Goal: Register for event/course

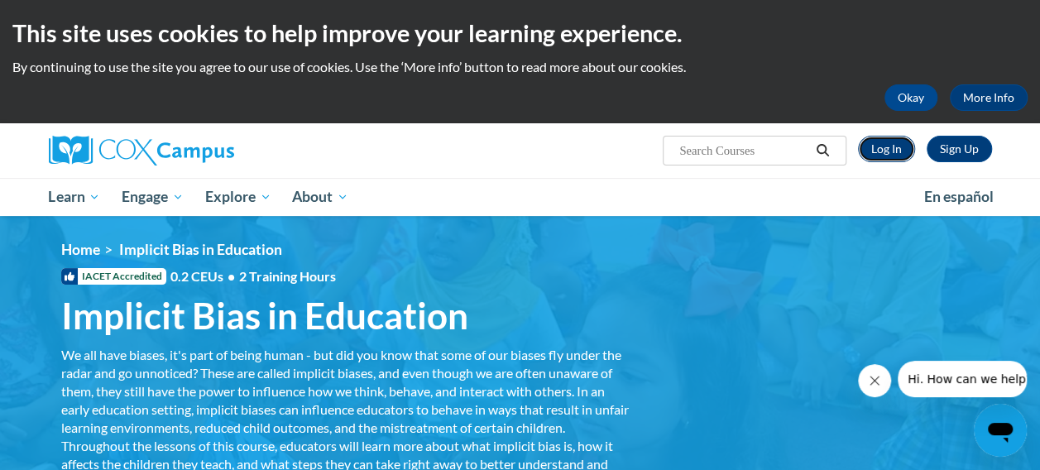
click at [885, 156] on link "Log In" at bounding box center [886, 149] width 57 height 26
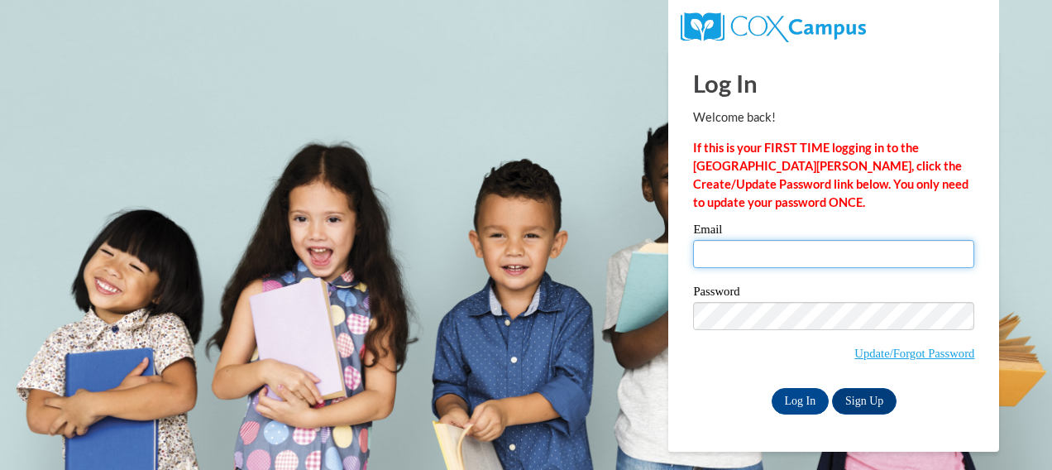
click at [759, 251] on input "Email" at bounding box center [833, 254] width 281 height 28
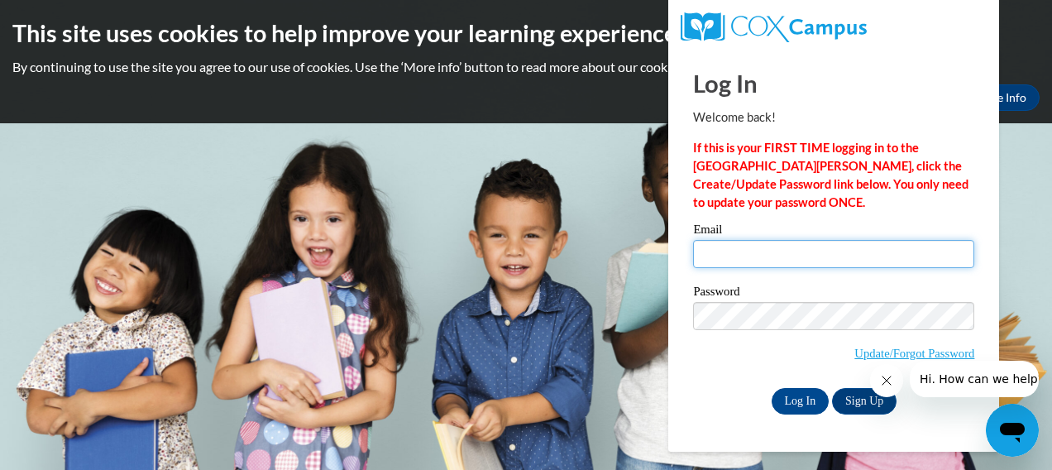
click at [749, 255] on input "Email" at bounding box center [833, 254] width 281 height 28
type input "[EMAIL_ADDRESS][DOMAIN_NAME]"
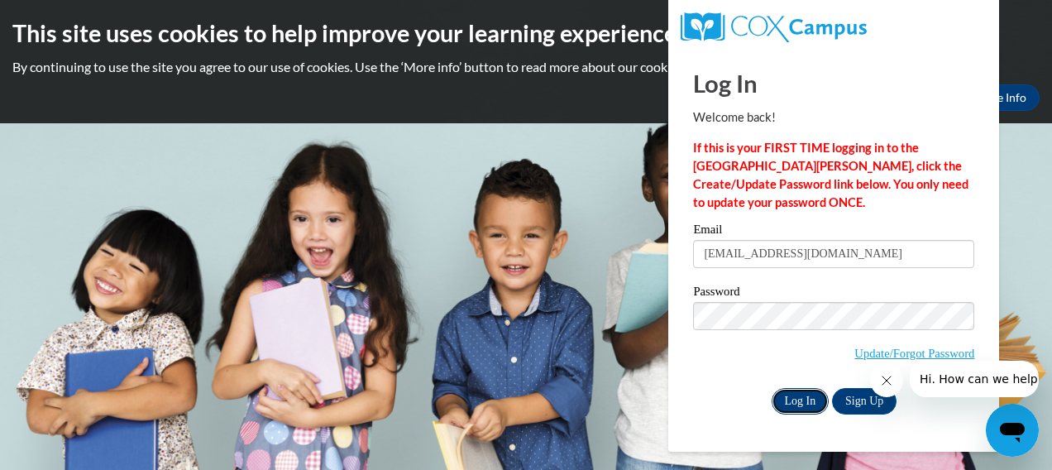
click at [806, 395] on input "Log In" at bounding box center [801, 401] width 58 height 26
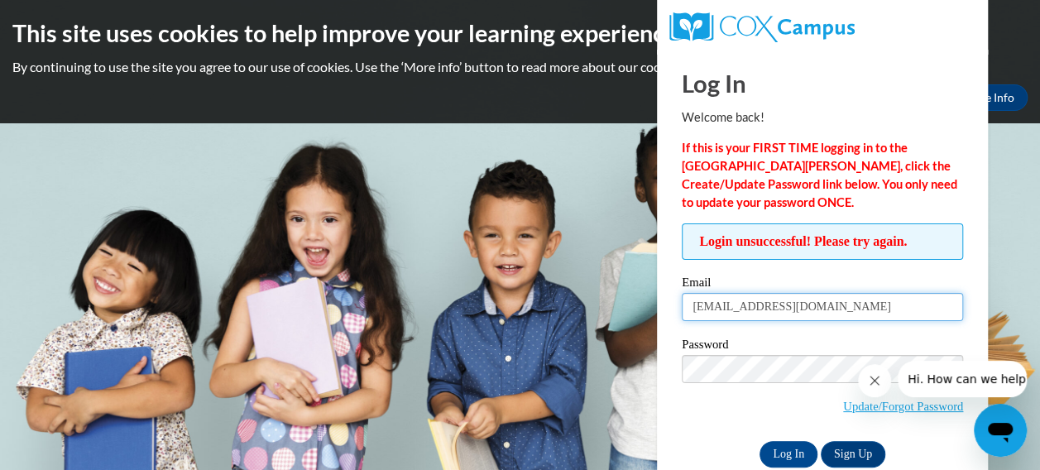
click at [854, 300] on input "[EMAIL_ADDRESS][DOMAIN_NAME]" at bounding box center [822, 307] width 281 height 28
drag, startPoint x: 848, startPoint y: 307, endPoint x: 673, endPoint y: 308, distance: 174.5
click at [668, 307] on div "Log In Welcome back! If this is your FIRST TIME logging in to the NEW Cox Campu…" at bounding box center [822, 277] width 356 height 455
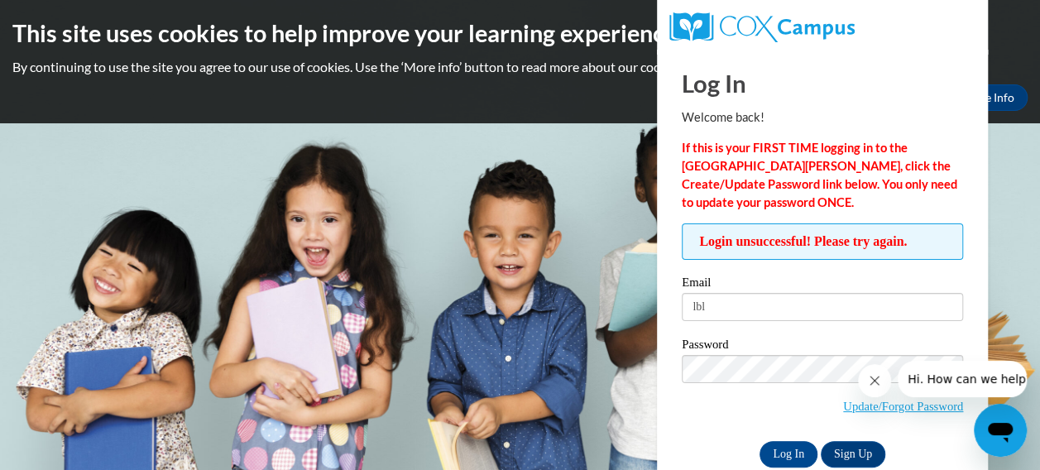
type input "lblevins02@yahoo.com"
click at [887, 405] on link "Update/Forgot Password" at bounding box center [903, 406] width 120 height 13
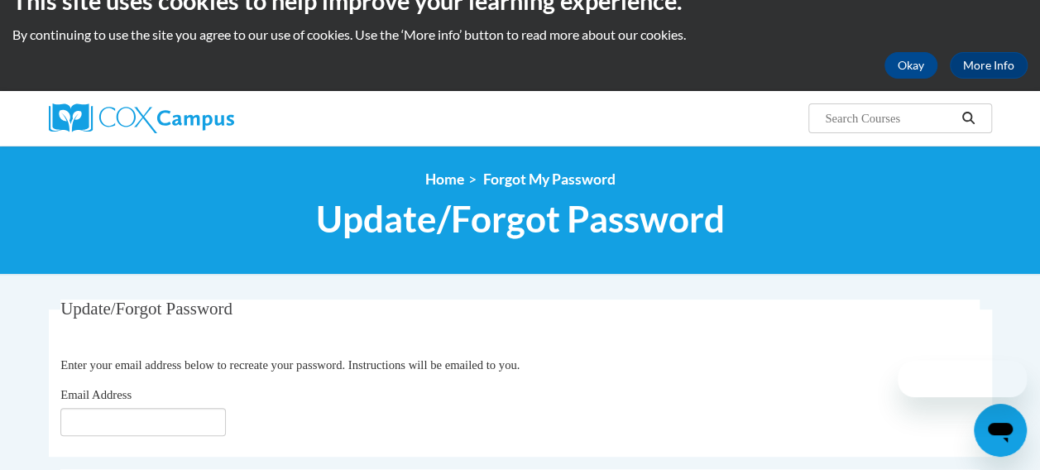
scroll to position [165, 0]
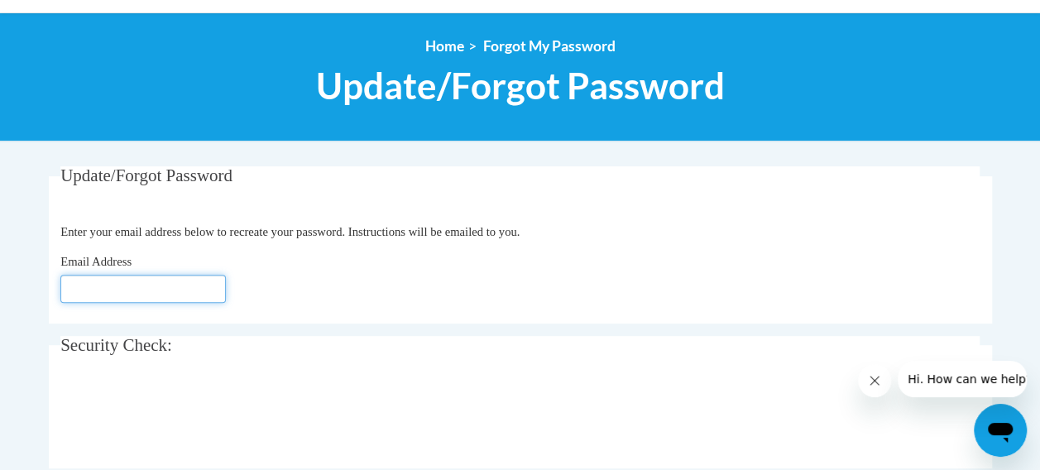
click at [170, 290] on input "Email Address" at bounding box center [142, 289] width 165 height 28
type input "[EMAIL_ADDRESS][DOMAIN_NAME]"
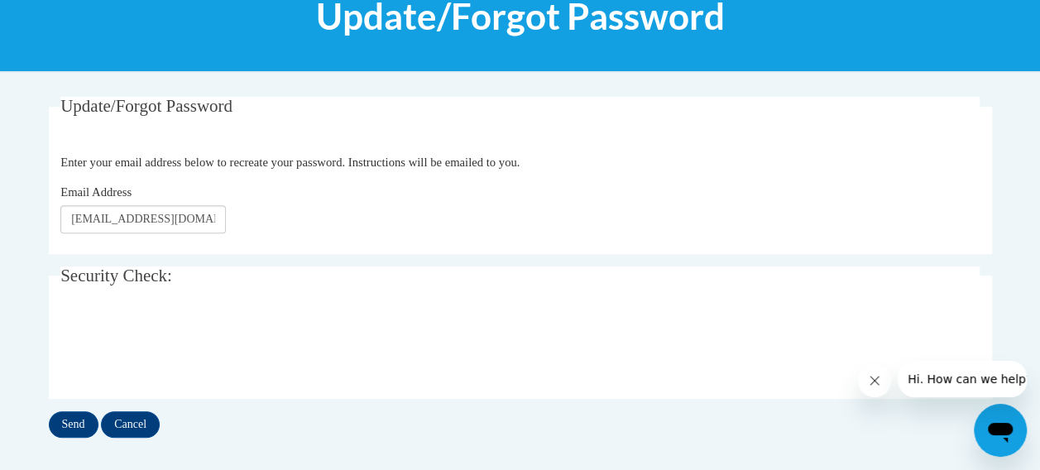
scroll to position [414, 0]
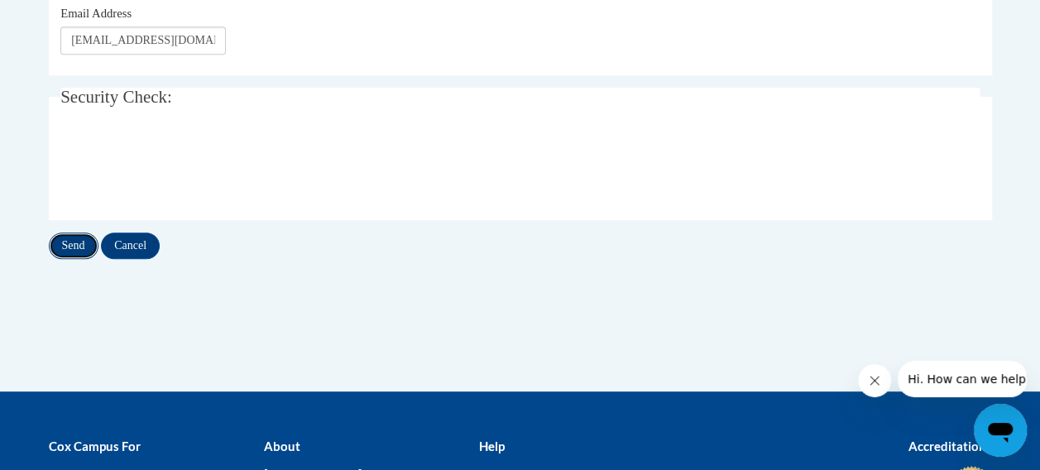
click at [78, 246] on input "Send" at bounding box center [74, 245] width 50 height 26
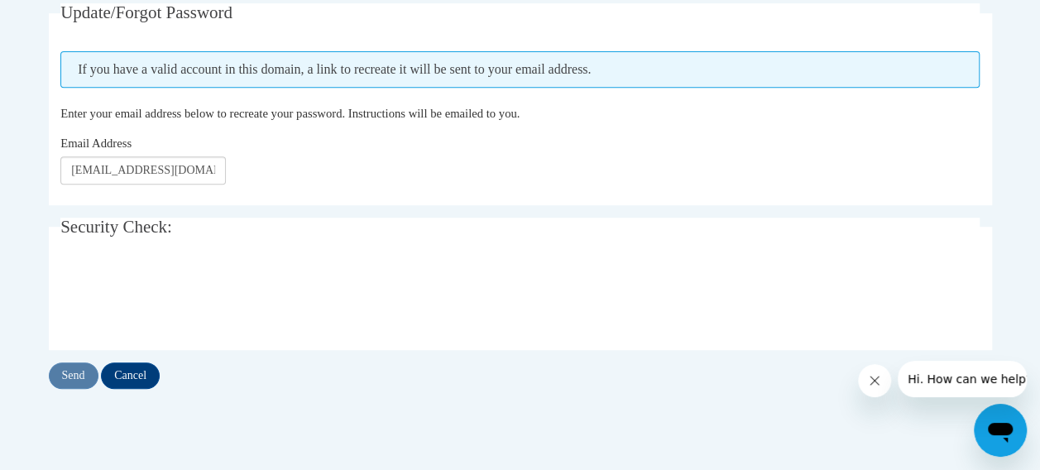
scroll to position [331, 0]
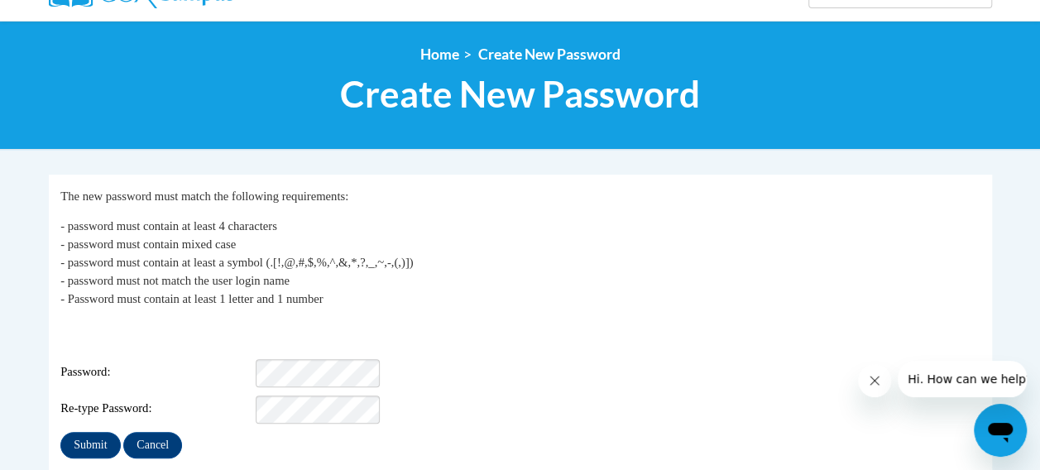
scroll to position [165, 0]
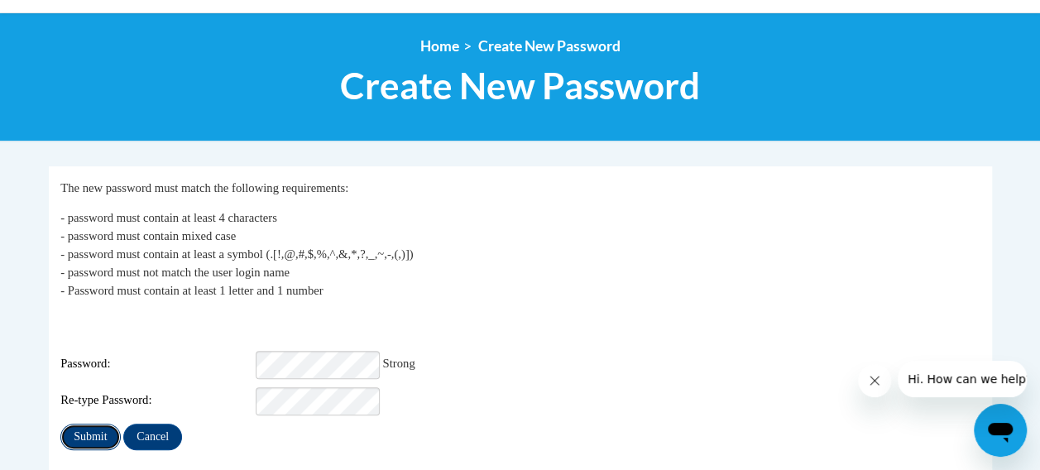
click at [82, 428] on input "Submit" at bounding box center [90, 437] width 60 height 26
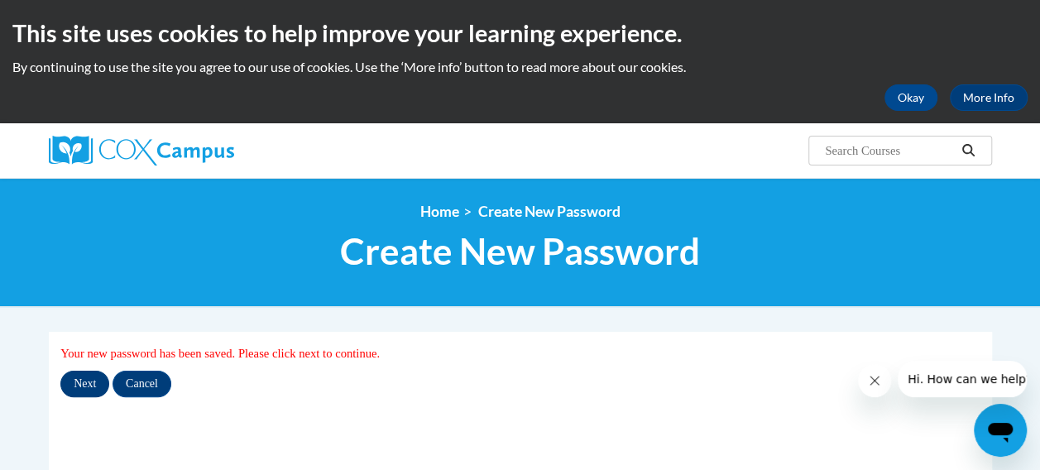
click at [98, 386] on input "Next" at bounding box center [84, 384] width 49 height 26
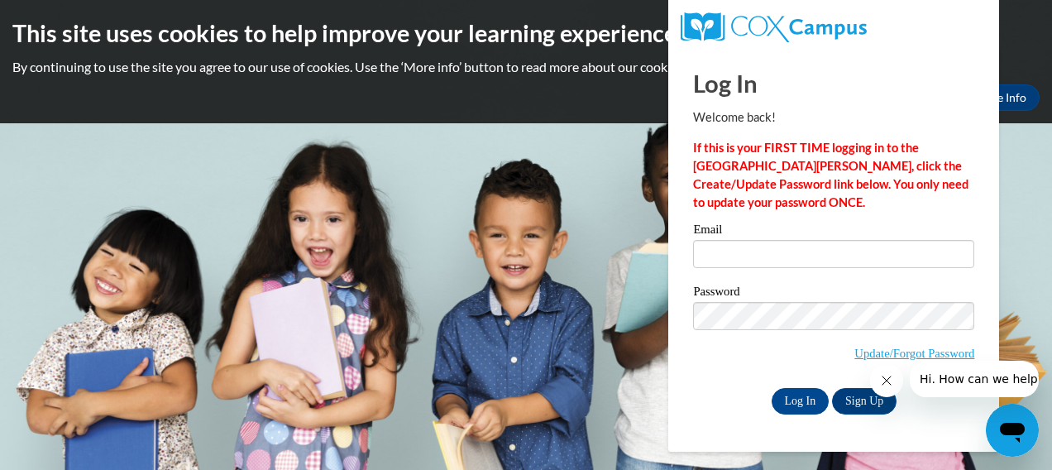
type input "[EMAIL_ADDRESS][DOMAIN_NAME]"
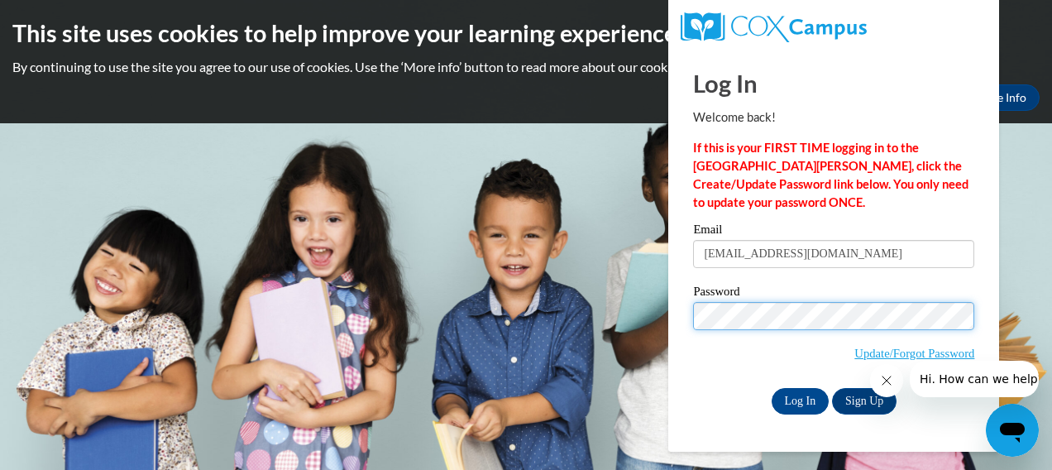
click at [678, 316] on div "Log In Welcome back! If this is your FIRST TIME logging in to the NEW Cox Campu…" at bounding box center [834, 251] width 356 height 402
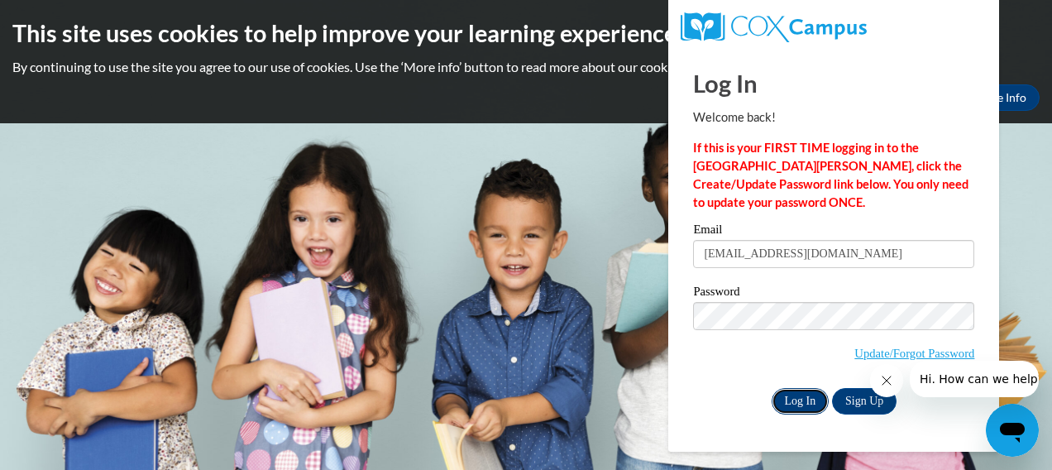
click at [809, 398] on input "Log In" at bounding box center [801, 401] width 58 height 26
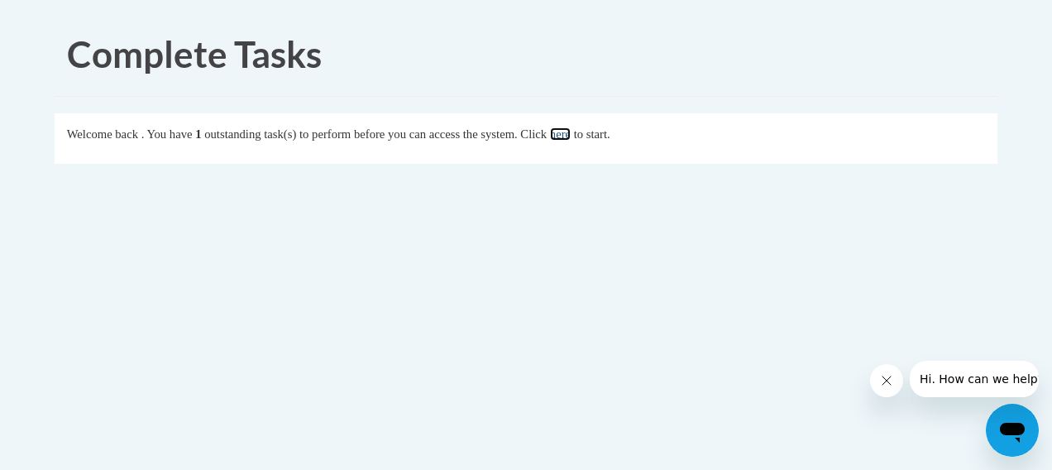
click at [571, 137] on link "here" at bounding box center [560, 133] width 21 height 13
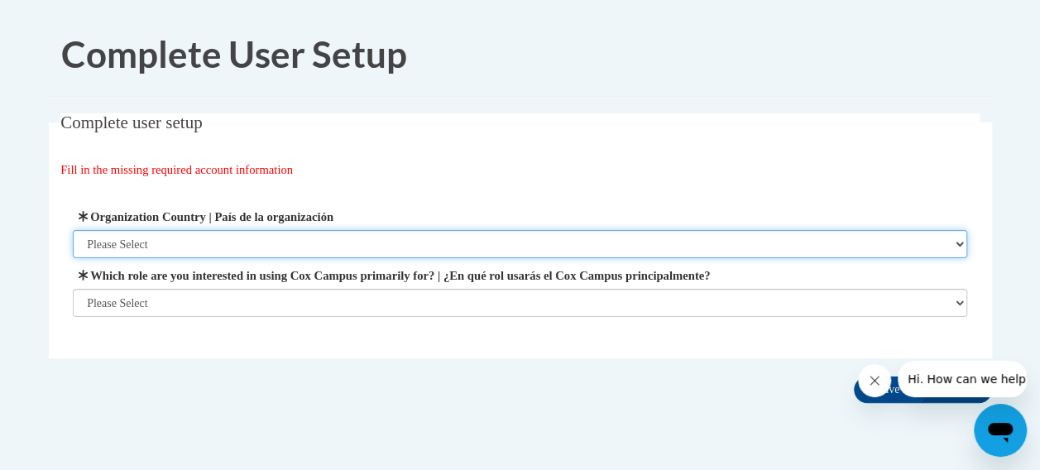
click at [174, 237] on select "Please Select United States | Estados Unidos Outside of the United States | Fue…" at bounding box center [520, 244] width 894 height 28
select select "ad49bcad-a171-4b2e-b99c-48b446064914"
click at [73, 230] on select "Please Select United States | Estados Unidos Outside of the United States | Fue…" at bounding box center [520, 244] width 894 height 28
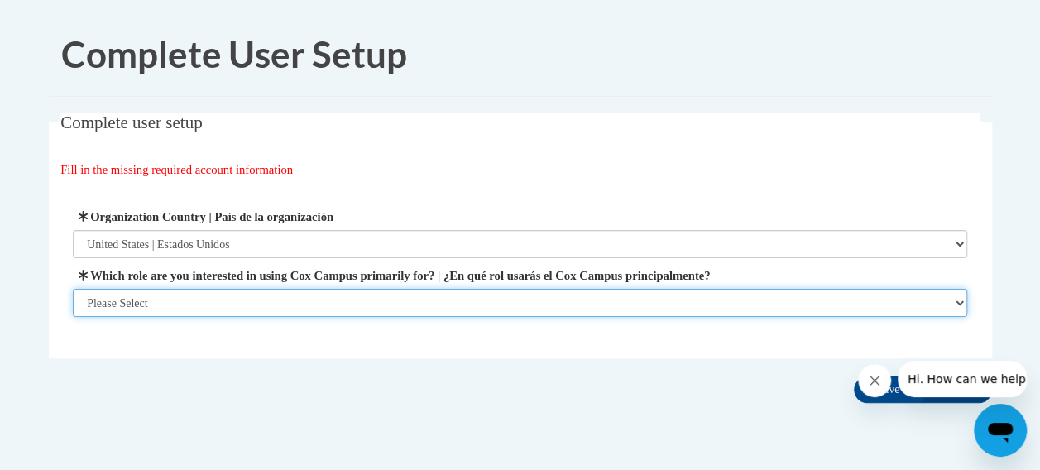
click at [177, 293] on select "Please Select College/University | Colegio/Universidad Community/Nonprofit Part…" at bounding box center [520, 303] width 894 height 28
select select "49058d88-fc43-4af8-93ac-fa8ced758464"
click at [73, 317] on select "Please Select College/University | Colegio/Universidad Community/Nonprofit Part…" at bounding box center [520, 303] width 894 height 28
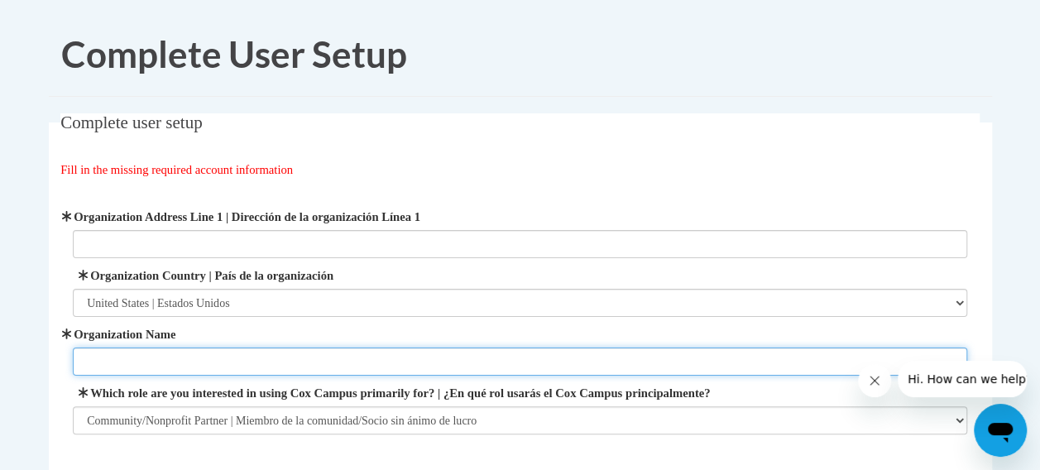
click at [298, 362] on input "Organization Name" at bounding box center [520, 361] width 894 height 28
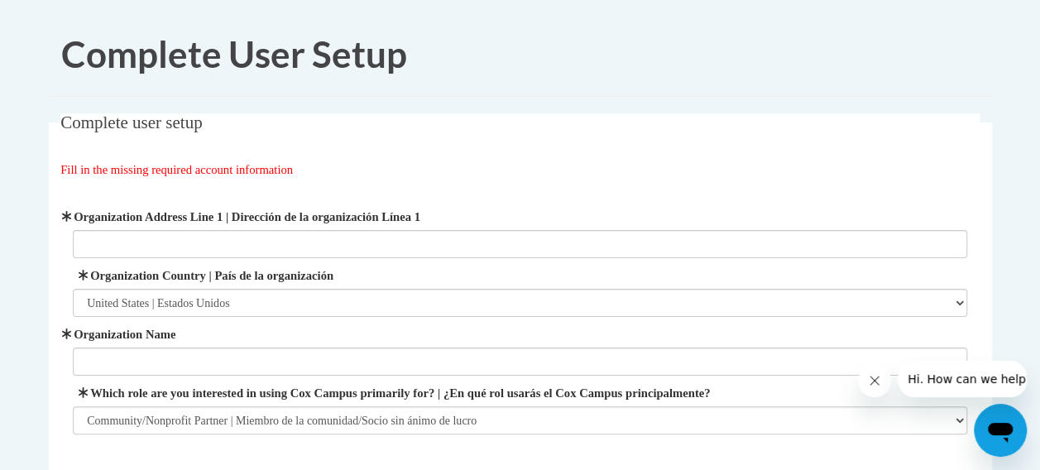
click at [483, 276] on label "Organization Country | País de la organización" at bounding box center [520, 275] width 894 height 18
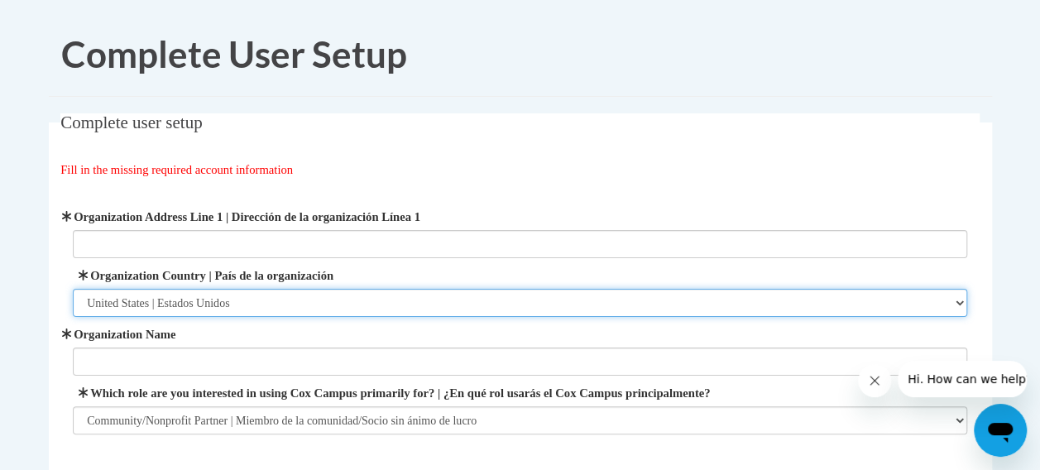
click at [483, 289] on select "Please Select United States | Estados Unidos Outside of the United States | Fue…" at bounding box center [520, 303] width 894 height 28
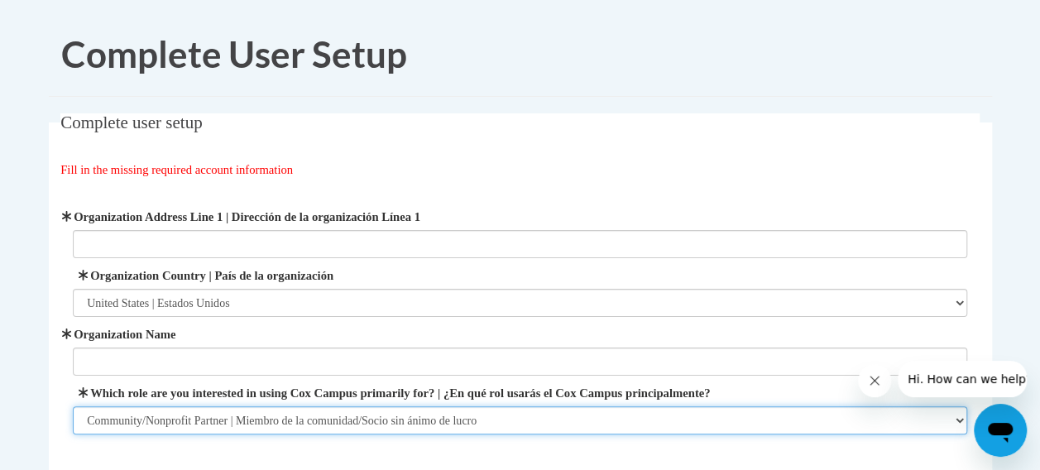
click at [313, 406] on select "Please Select College/University | Colegio/Universidad Community/Nonprofit Part…" at bounding box center [520, 420] width 894 height 28
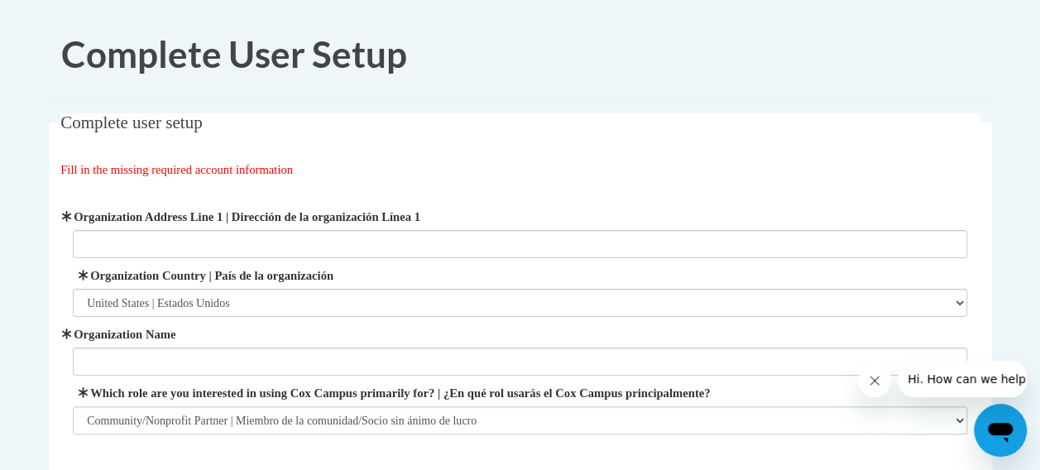
click at [40, 361] on div "Complete user setup Fill in the missing required account information User Profi…" at bounding box center [520, 320] width 968 height 414
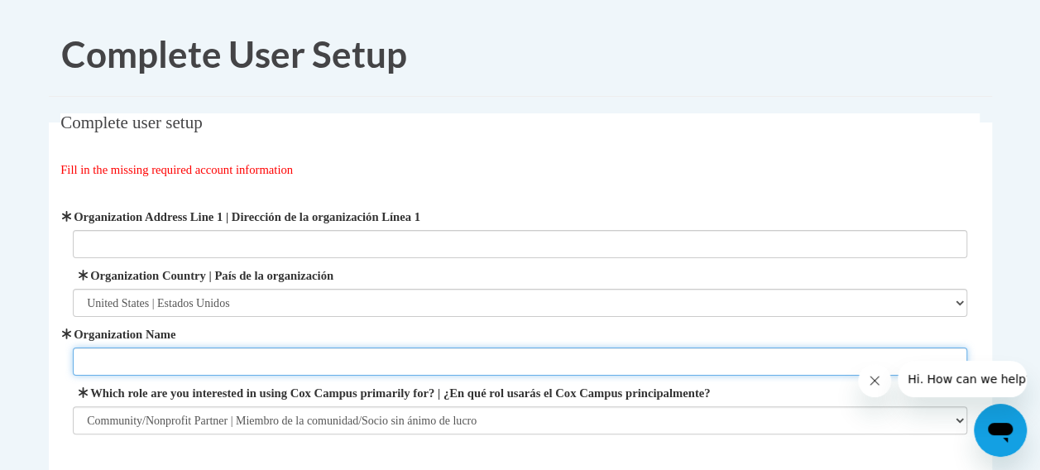
click at [107, 351] on input "Organization Name" at bounding box center [520, 361] width 894 height 28
type input "YMCA of Metro Atlanta"
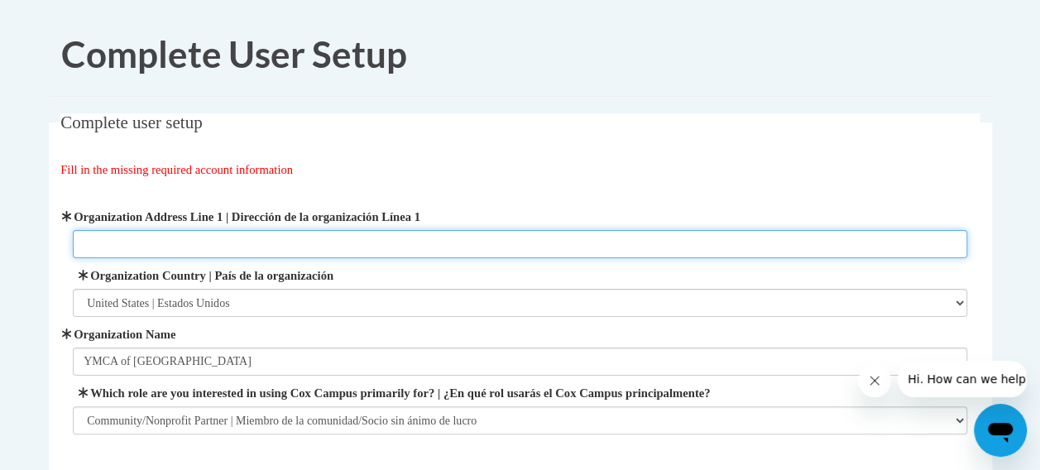
click at [214, 243] on input "Organization Address Line 1 | Dirección de la organización Línea 1" at bounding box center [520, 244] width 894 height 28
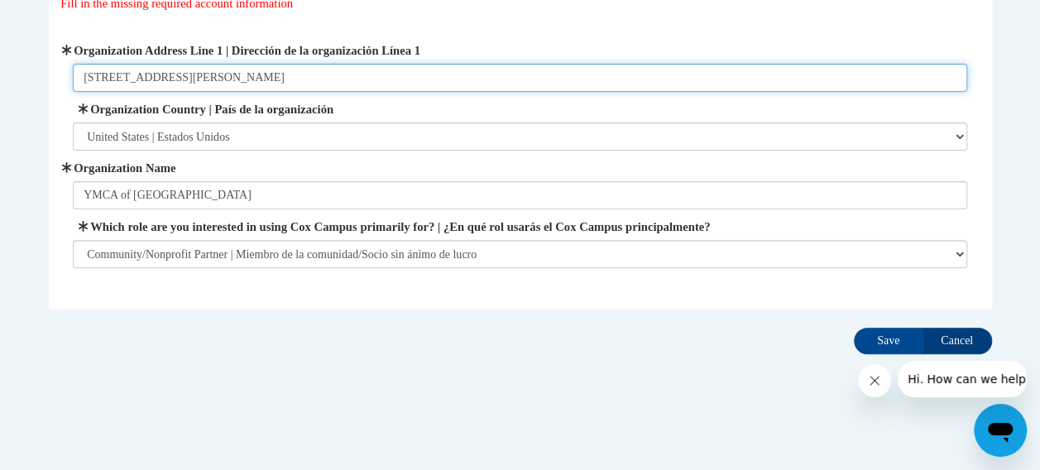
scroll to position [167, 0]
type input "569 Martin Luther King Drive"
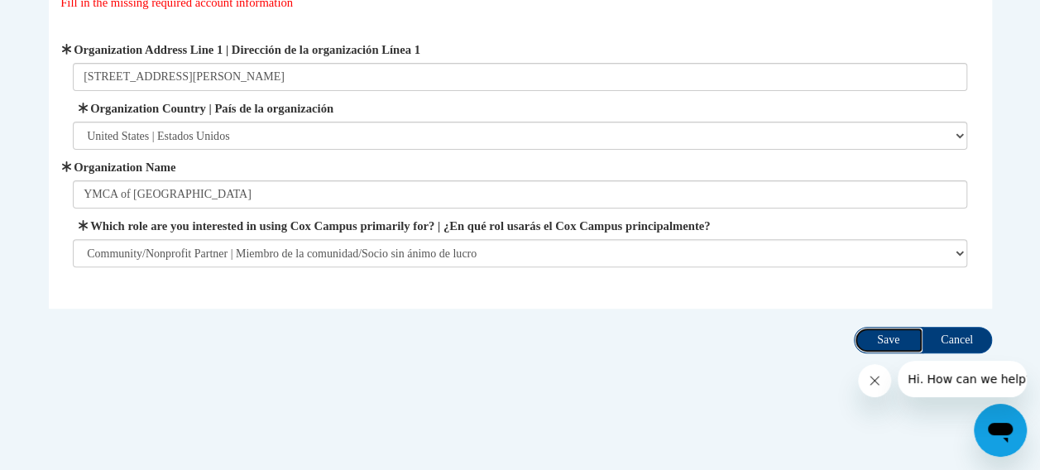
click at [902, 341] on input "Save" at bounding box center [888, 340] width 69 height 26
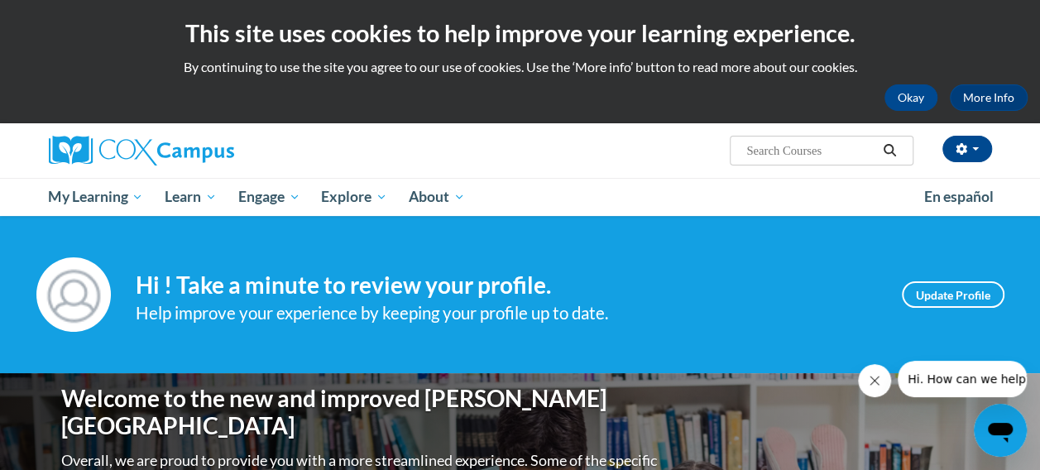
click at [798, 151] on input "Search..." at bounding box center [810, 151] width 132 height 20
type input "implicit bias in education"
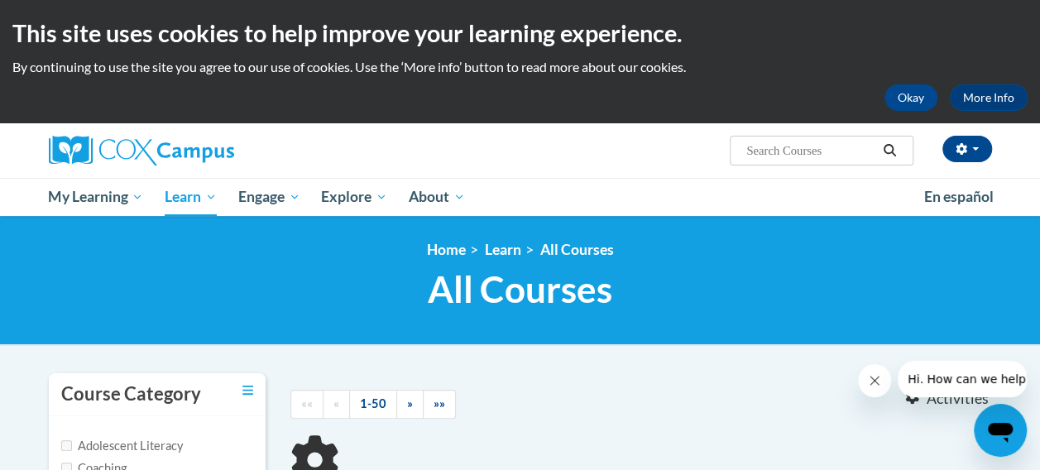
type input "implicit bias in education"
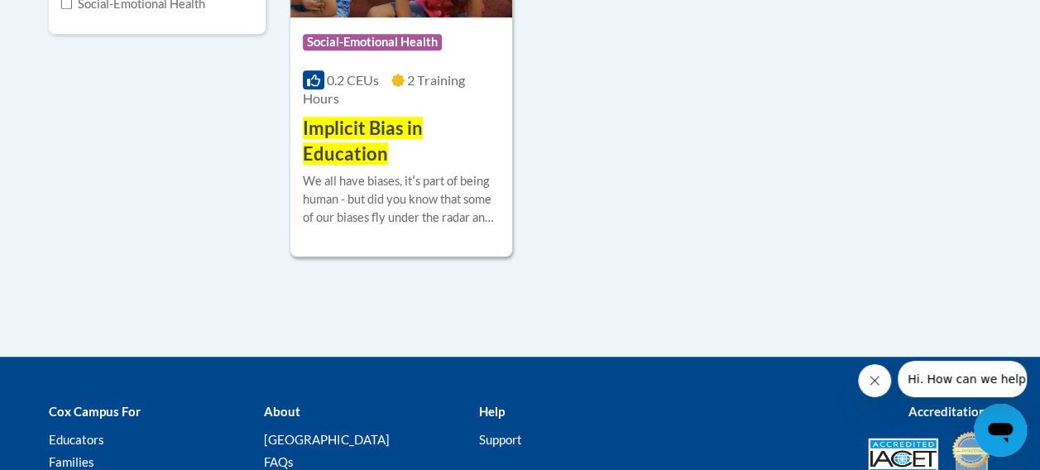
scroll to position [579, 0]
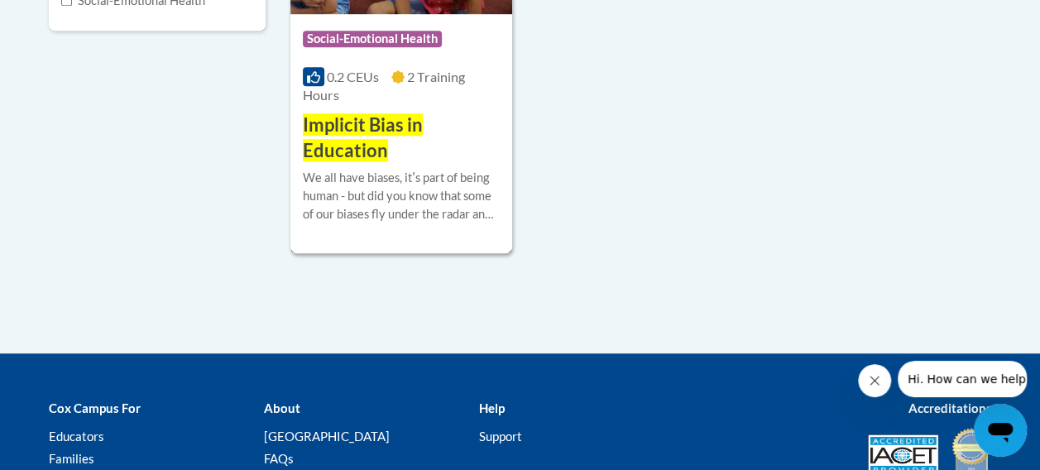
click at [368, 146] on span "Implicit Bias in Education" at bounding box center [363, 137] width 120 height 48
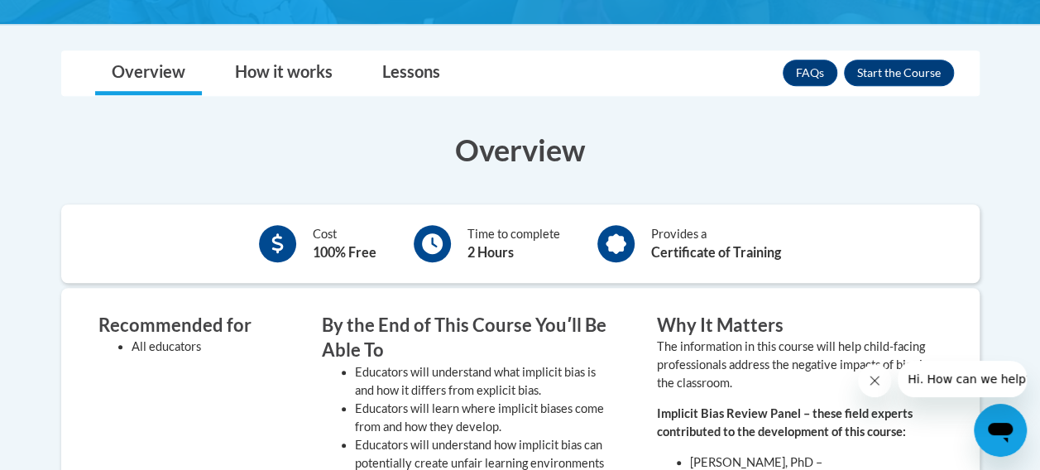
scroll to position [496, 0]
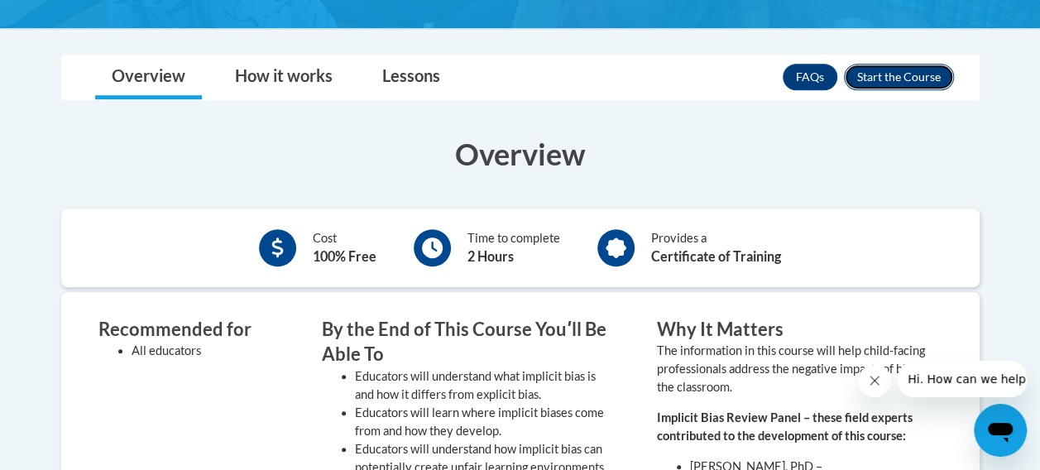
click at [865, 82] on button "Enroll" at bounding box center [899, 77] width 110 height 26
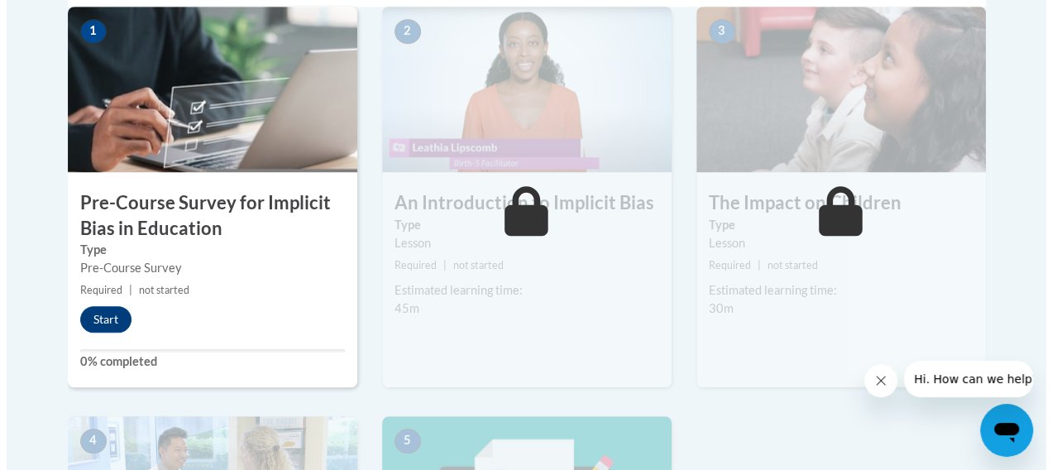
scroll to position [579, 0]
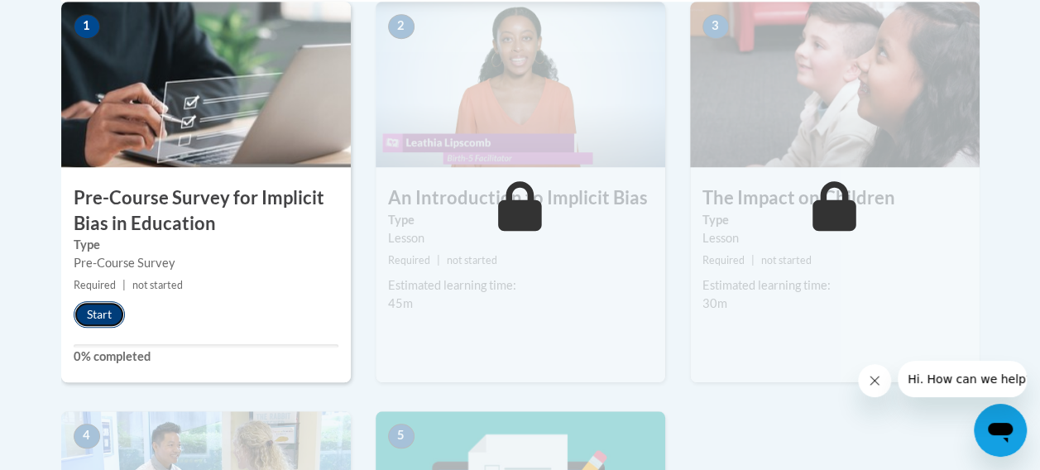
click at [98, 314] on button "Start" at bounding box center [99, 314] width 51 height 26
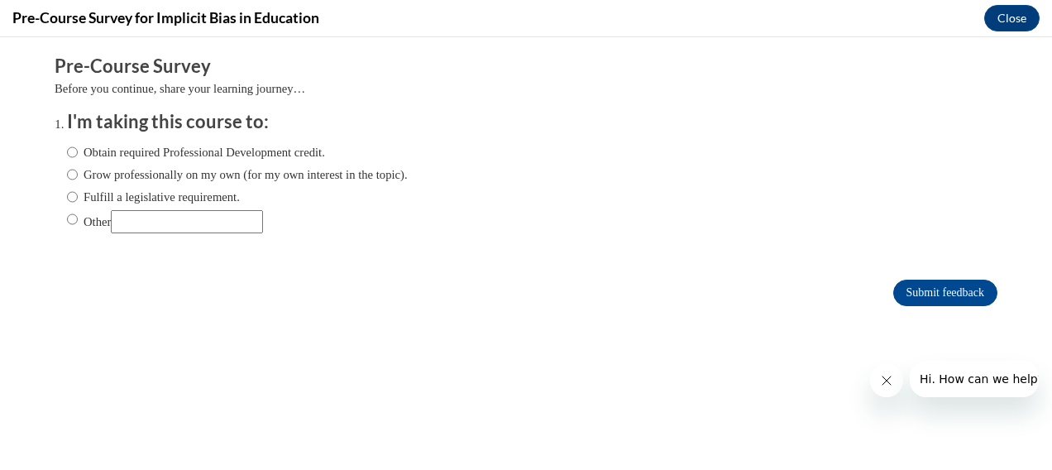
scroll to position [0, 0]
click at [67, 149] on input "Obtain required Professional Development credit." at bounding box center [72, 152] width 11 height 18
radio input "true"
click at [916, 289] on input "Submit feedback" at bounding box center [945, 293] width 104 height 26
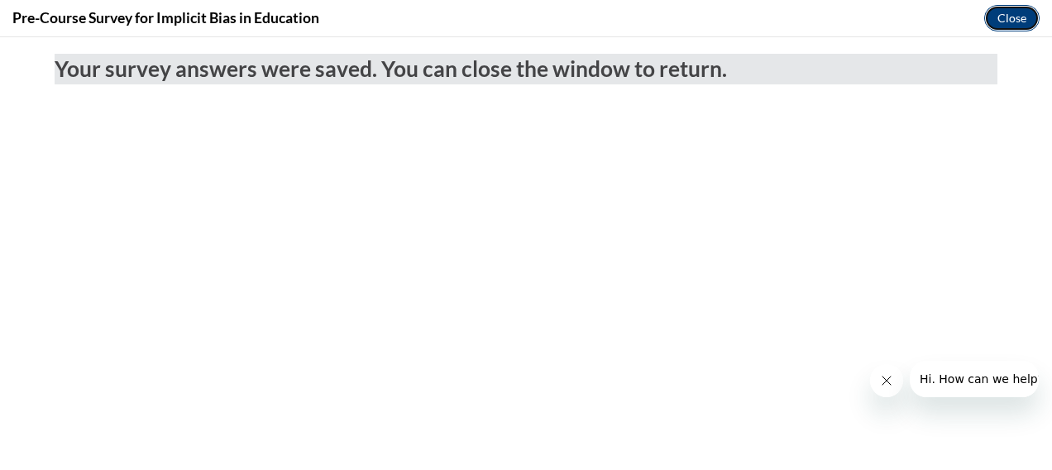
click at [1021, 13] on button "Close" at bounding box center [1011, 18] width 55 height 26
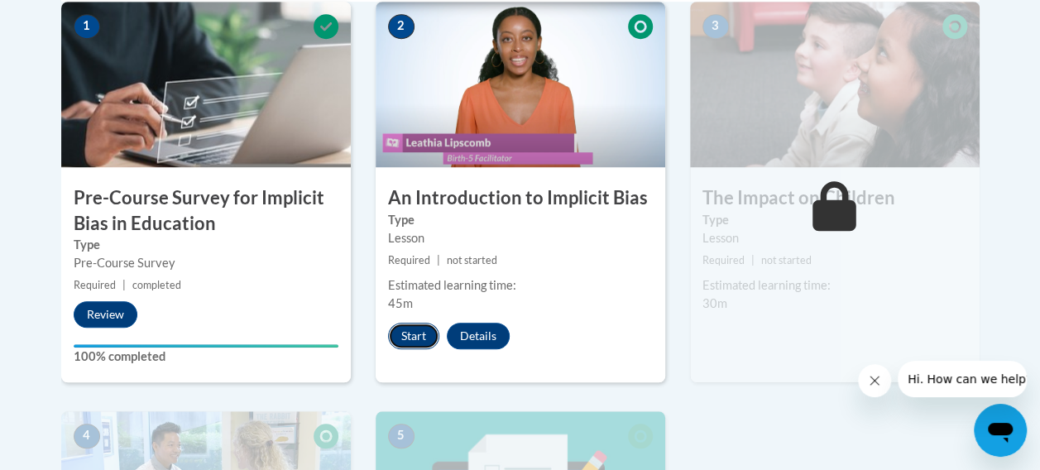
click at [419, 337] on button "Start" at bounding box center [413, 336] width 51 height 26
